Goal: Information Seeking & Learning: Learn about a topic

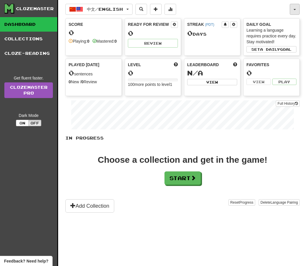
click at [294, 4] on button "button" at bounding box center [294, 9] width 10 height 11
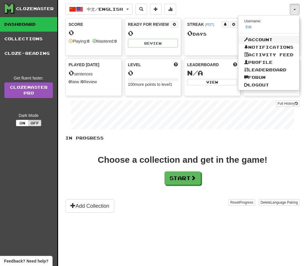
click at [267, 38] on link "Account" at bounding box center [268, 40] width 61 height 8
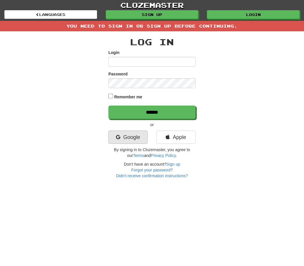
click at [139, 138] on link "Google" at bounding box center [127, 137] width 39 height 13
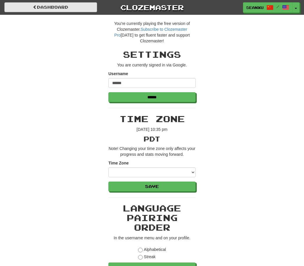
click at [79, 7] on link "Dashboard" at bounding box center [50, 7] width 93 height 10
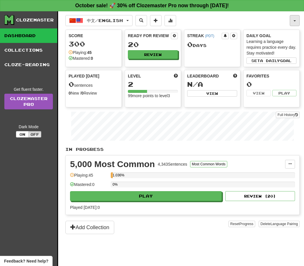
click at [294, 18] on button "button" at bounding box center [294, 20] width 10 height 11
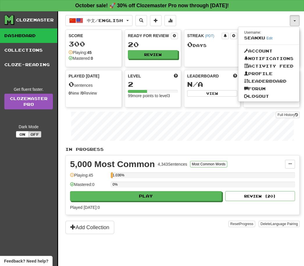
click at [173, 194] on div at bounding box center [152, 133] width 304 height 266
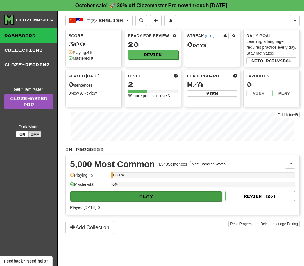
click at [180, 200] on button "Play" at bounding box center [145, 197] width 151 height 10
select select "**"
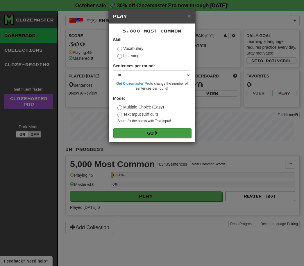
click at [172, 132] on button "Go" at bounding box center [152, 133] width 78 height 10
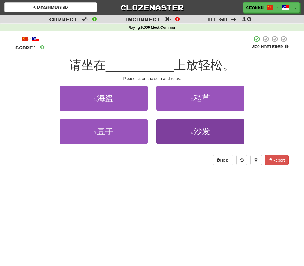
click at [215, 133] on button "4 . 沙发" at bounding box center [200, 131] width 88 height 25
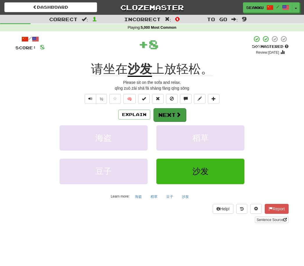
click at [167, 116] on button "Next" at bounding box center [169, 114] width 33 height 13
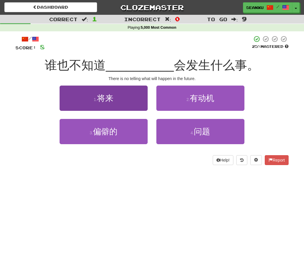
click at [135, 99] on button "1 . 将来" at bounding box center [103, 98] width 88 height 25
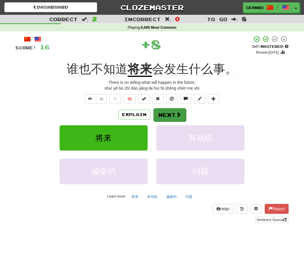
click at [172, 116] on button "Next" at bounding box center [169, 114] width 33 height 13
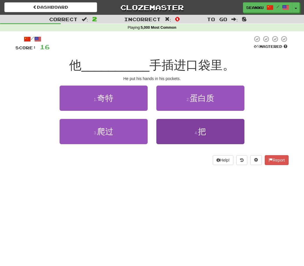
click at [201, 132] on span "把" at bounding box center [202, 131] width 8 height 9
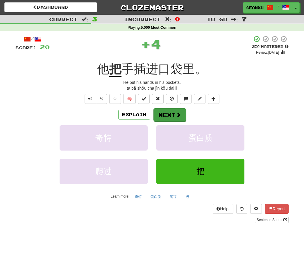
click at [173, 115] on button "Next" at bounding box center [169, 114] width 33 height 13
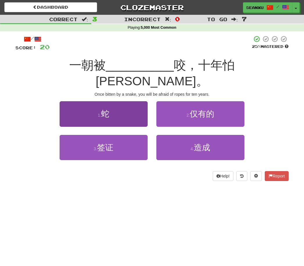
click at [69, 101] on button "1 . 蛇" at bounding box center [103, 113] width 88 height 25
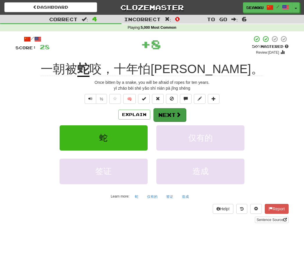
click at [177, 112] on span at bounding box center [178, 114] width 5 height 5
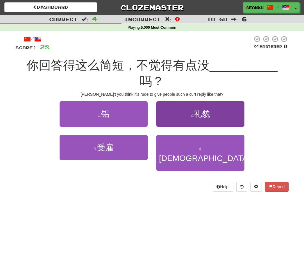
click at [213, 103] on button "2 . 礼貌" at bounding box center [200, 113] width 88 height 25
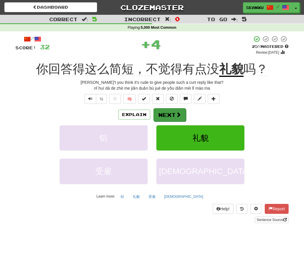
click at [174, 112] on button "Next" at bounding box center [169, 114] width 33 height 13
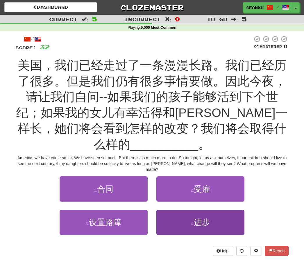
click at [197, 225] on span "进步" at bounding box center [202, 222] width 16 height 9
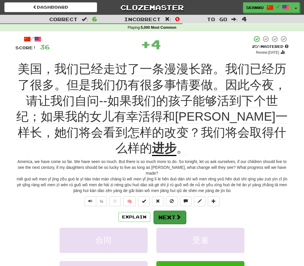
click at [167, 211] on button "Next" at bounding box center [169, 217] width 33 height 13
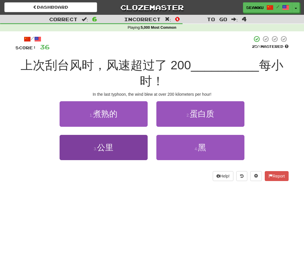
click at [89, 140] on button "3 . 公里" at bounding box center [103, 147] width 88 height 25
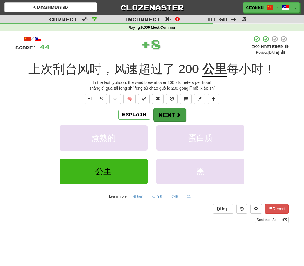
click at [176, 116] on span at bounding box center [178, 114] width 5 height 5
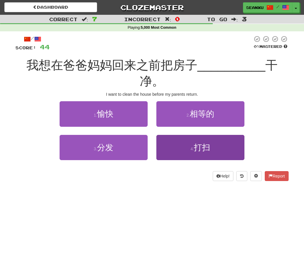
click at [197, 143] on span "打扫" at bounding box center [202, 147] width 16 height 9
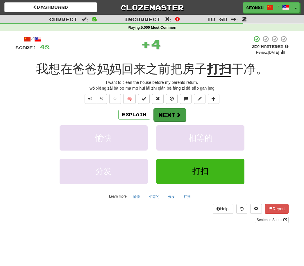
click at [178, 114] on span at bounding box center [178, 114] width 5 height 5
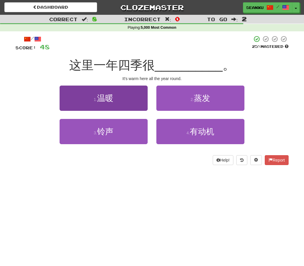
click at [72, 100] on button "1 . 温暖" at bounding box center [103, 98] width 88 height 25
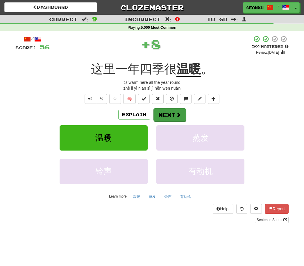
click at [175, 118] on button "Next" at bounding box center [169, 114] width 33 height 13
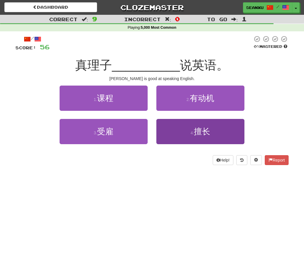
click at [206, 131] on span "擅长" at bounding box center [202, 131] width 16 height 9
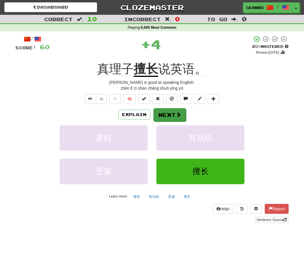
click at [168, 112] on button "Next" at bounding box center [169, 114] width 33 height 13
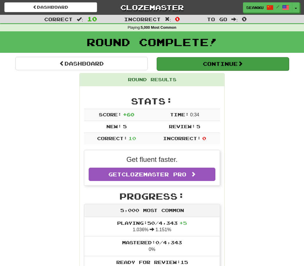
click at [259, 59] on button "Continue" at bounding box center [222, 63] width 132 height 13
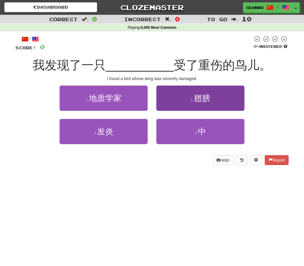
click at [223, 99] on button "2 . 翅膀" at bounding box center [200, 98] width 88 height 25
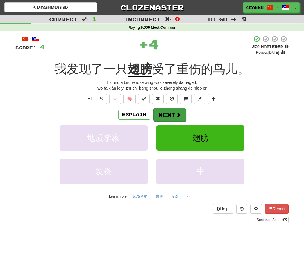
click at [179, 115] on span at bounding box center [178, 114] width 5 height 5
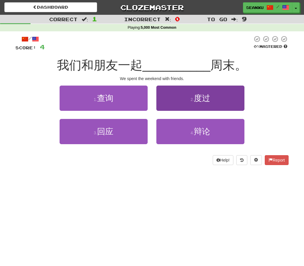
click at [226, 101] on button "2 . 度过" at bounding box center [200, 98] width 88 height 25
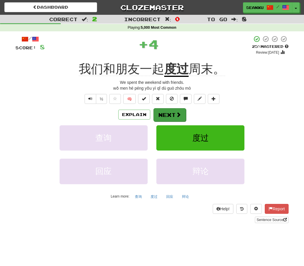
click at [173, 117] on button "Next" at bounding box center [169, 114] width 33 height 13
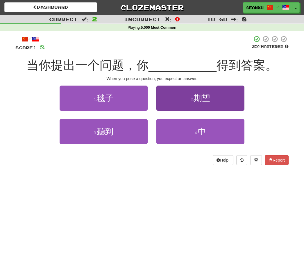
click at [223, 101] on button "2 . 期望" at bounding box center [200, 98] width 88 height 25
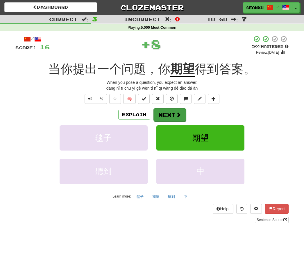
click at [175, 113] on button "Next" at bounding box center [169, 114] width 33 height 13
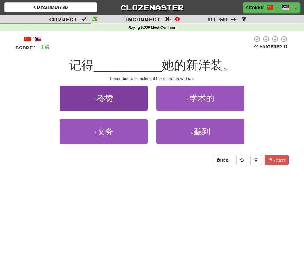
click at [68, 97] on button "1 . 称赞" at bounding box center [103, 98] width 88 height 25
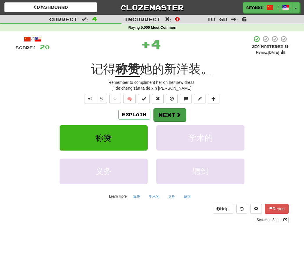
click at [173, 115] on button "Next" at bounding box center [169, 114] width 33 height 13
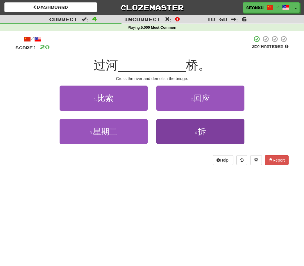
click at [190, 131] on button "4 . 拆" at bounding box center [200, 131] width 88 height 25
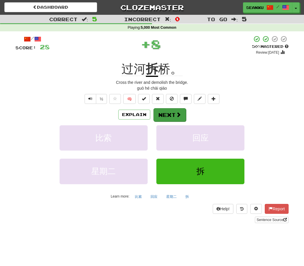
click at [174, 113] on button "Next" at bounding box center [169, 114] width 33 height 13
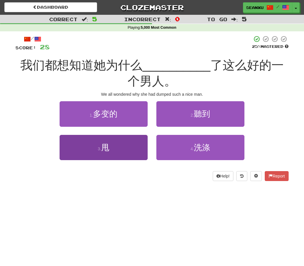
click at [80, 139] on button "3 . 甩" at bounding box center [103, 147] width 88 height 25
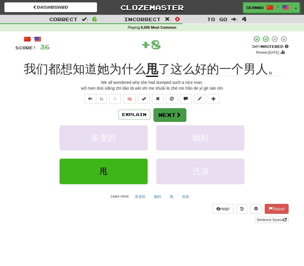
click at [176, 116] on span at bounding box center [178, 114] width 5 height 5
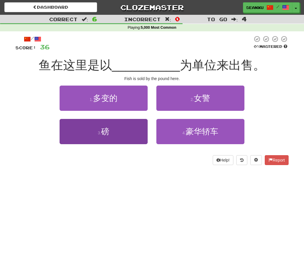
click at [87, 131] on button "3 . 磅" at bounding box center [103, 131] width 88 height 25
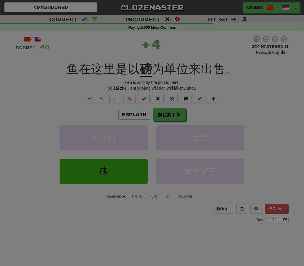
click at [0, 0] on div "× Leveled Up! / Level: 3 +1 Tell the world! Share Tweet Post Close" at bounding box center [0, 0] width 0 height 0
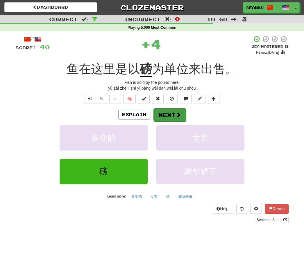
click at [176, 113] on span at bounding box center [178, 114] width 5 height 5
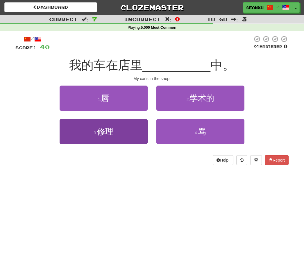
click at [84, 130] on button "3 . 修理" at bounding box center [103, 131] width 88 height 25
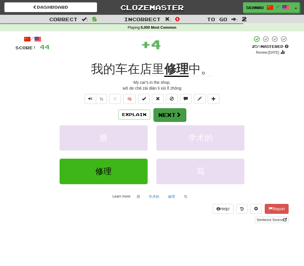
click at [178, 113] on span at bounding box center [178, 114] width 5 height 5
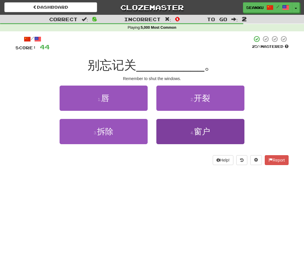
click at [185, 132] on button "4 . 窗户" at bounding box center [200, 131] width 88 height 25
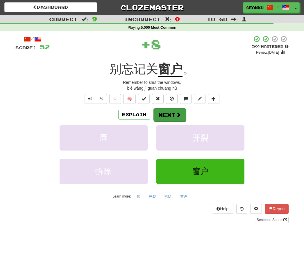
click at [174, 114] on button "Next" at bounding box center [169, 114] width 33 height 13
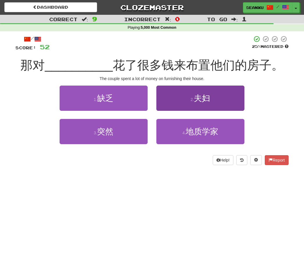
click at [219, 98] on button "2 . 夫妇" at bounding box center [200, 98] width 88 height 25
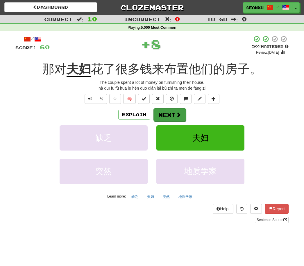
click at [170, 111] on button "Next" at bounding box center [169, 114] width 33 height 13
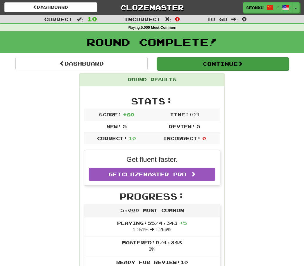
click at [255, 65] on button "Continue" at bounding box center [222, 63] width 132 height 13
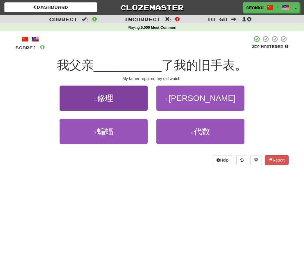
click at [71, 100] on button "1 . 修理" at bounding box center [103, 98] width 88 height 25
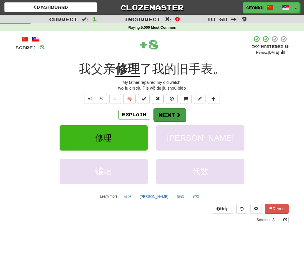
click at [178, 117] on button "Next" at bounding box center [169, 114] width 33 height 13
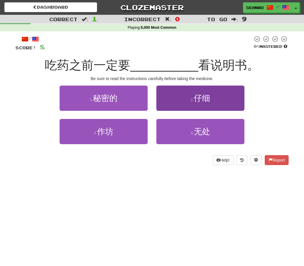
click at [220, 101] on button "2 . 仔细" at bounding box center [200, 98] width 88 height 25
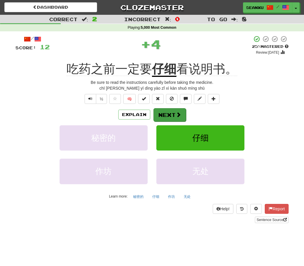
click at [176, 114] on span at bounding box center [178, 114] width 5 height 5
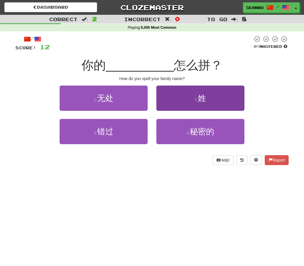
click at [228, 101] on button "2 . 姓" at bounding box center [200, 98] width 88 height 25
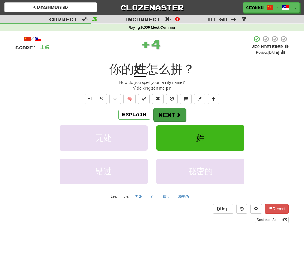
click at [178, 113] on span at bounding box center [178, 114] width 5 height 5
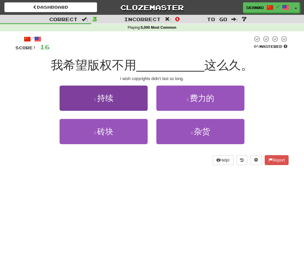
click at [67, 98] on button "1 . 持续" at bounding box center [103, 98] width 88 height 25
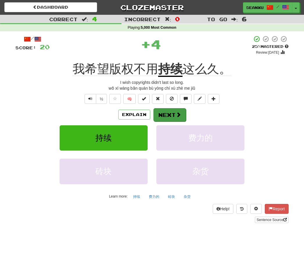
click at [177, 115] on span at bounding box center [178, 114] width 5 height 5
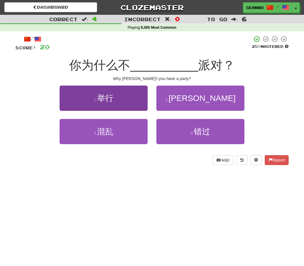
click at [68, 98] on button "1 . 举行" at bounding box center [103, 98] width 88 height 25
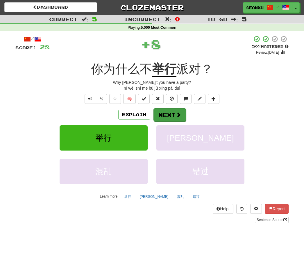
click at [172, 116] on button "Next" at bounding box center [169, 114] width 33 height 13
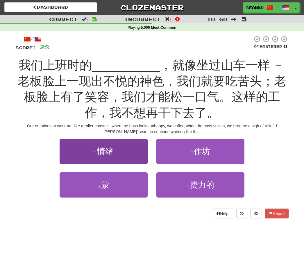
click at [91, 145] on button "1 . 情绪" at bounding box center [103, 151] width 88 height 25
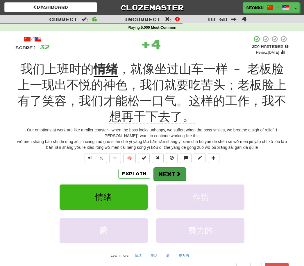
click at [173, 173] on button "Next" at bounding box center [169, 173] width 33 height 13
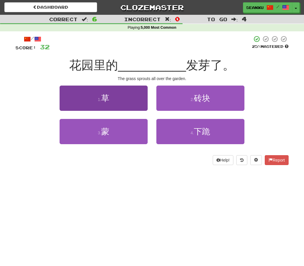
click at [70, 101] on button "1 . 草" at bounding box center [103, 98] width 88 height 25
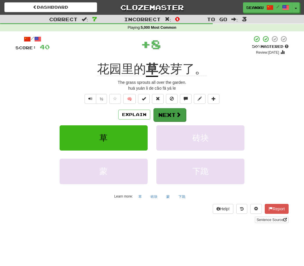
click at [175, 117] on button "Next" at bounding box center [169, 114] width 33 height 13
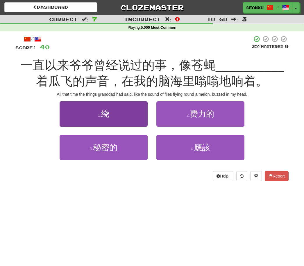
click at [64, 109] on button "1 . 绕" at bounding box center [103, 113] width 88 height 25
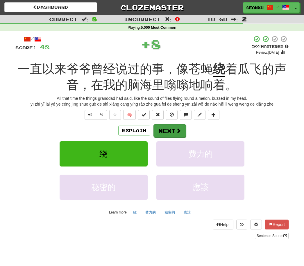
click at [173, 131] on button "Next" at bounding box center [169, 130] width 33 height 13
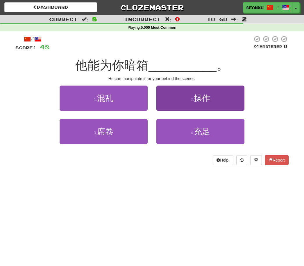
click at [226, 103] on button "2 . 操作" at bounding box center [200, 98] width 88 height 25
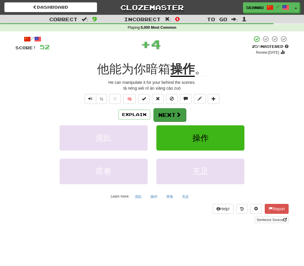
click at [177, 114] on span at bounding box center [178, 114] width 5 height 5
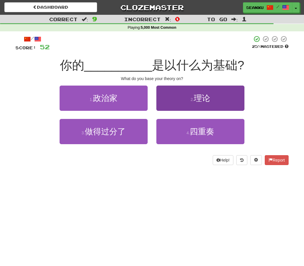
click at [228, 100] on button "2 . 理论" at bounding box center [200, 98] width 88 height 25
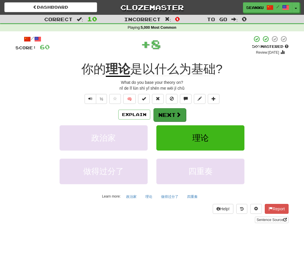
click at [177, 113] on span at bounding box center [178, 114] width 5 height 5
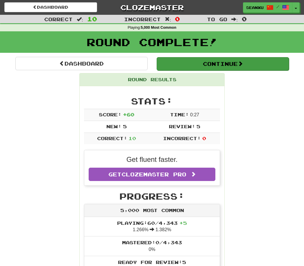
click at [256, 64] on button "Continue" at bounding box center [222, 63] width 132 height 13
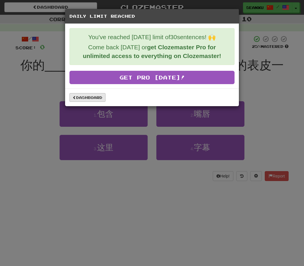
click at [74, 102] on link "Dashboard" at bounding box center [87, 97] width 36 height 9
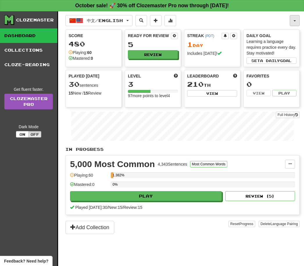
click at [296, 15] on button "button" at bounding box center [294, 20] width 10 height 11
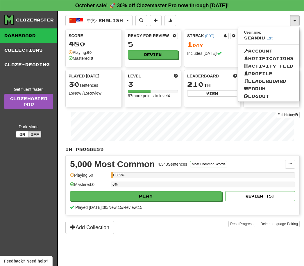
click at [293, 20] on div at bounding box center [152, 133] width 304 height 266
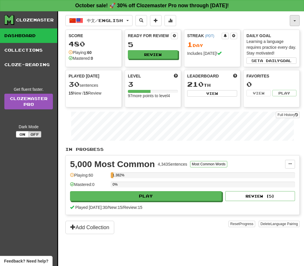
click at [292, 21] on button "button" at bounding box center [294, 20] width 10 height 11
